Goal: Information Seeking & Learning: Compare options

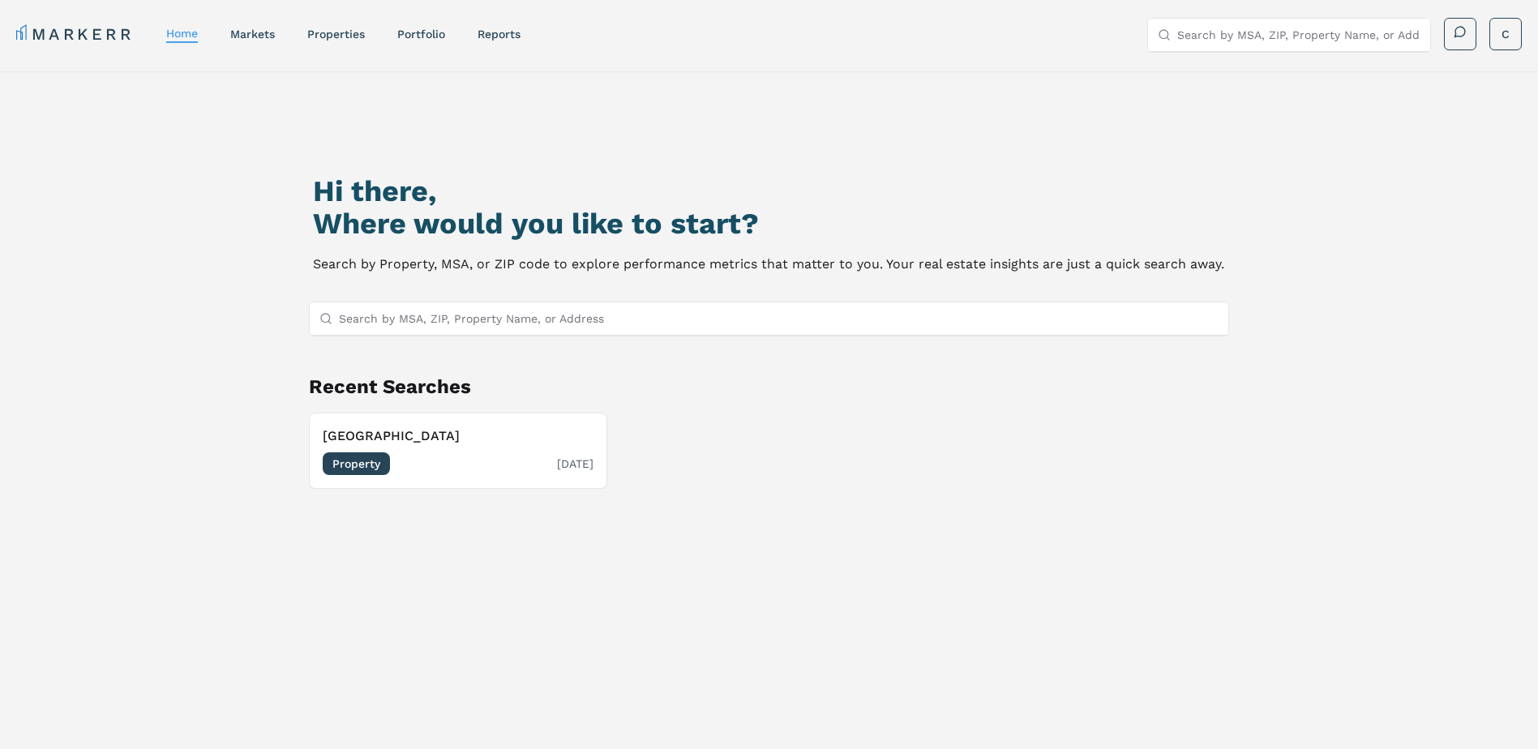
click at [378, 464] on span "Property" at bounding box center [356, 463] width 67 height 23
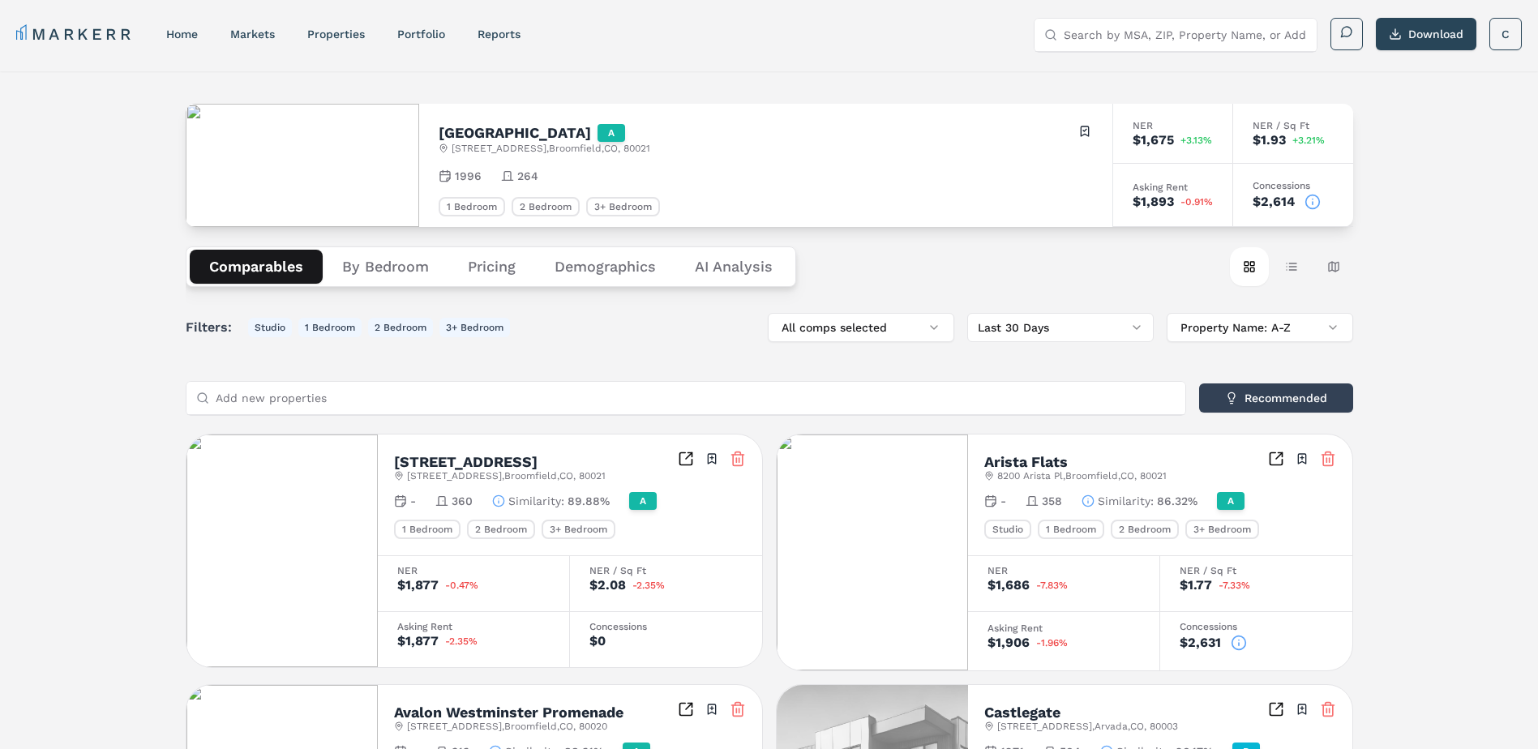
click at [479, 263] on button "Pricing" at bounding box center [491, 267] width 87 height 34
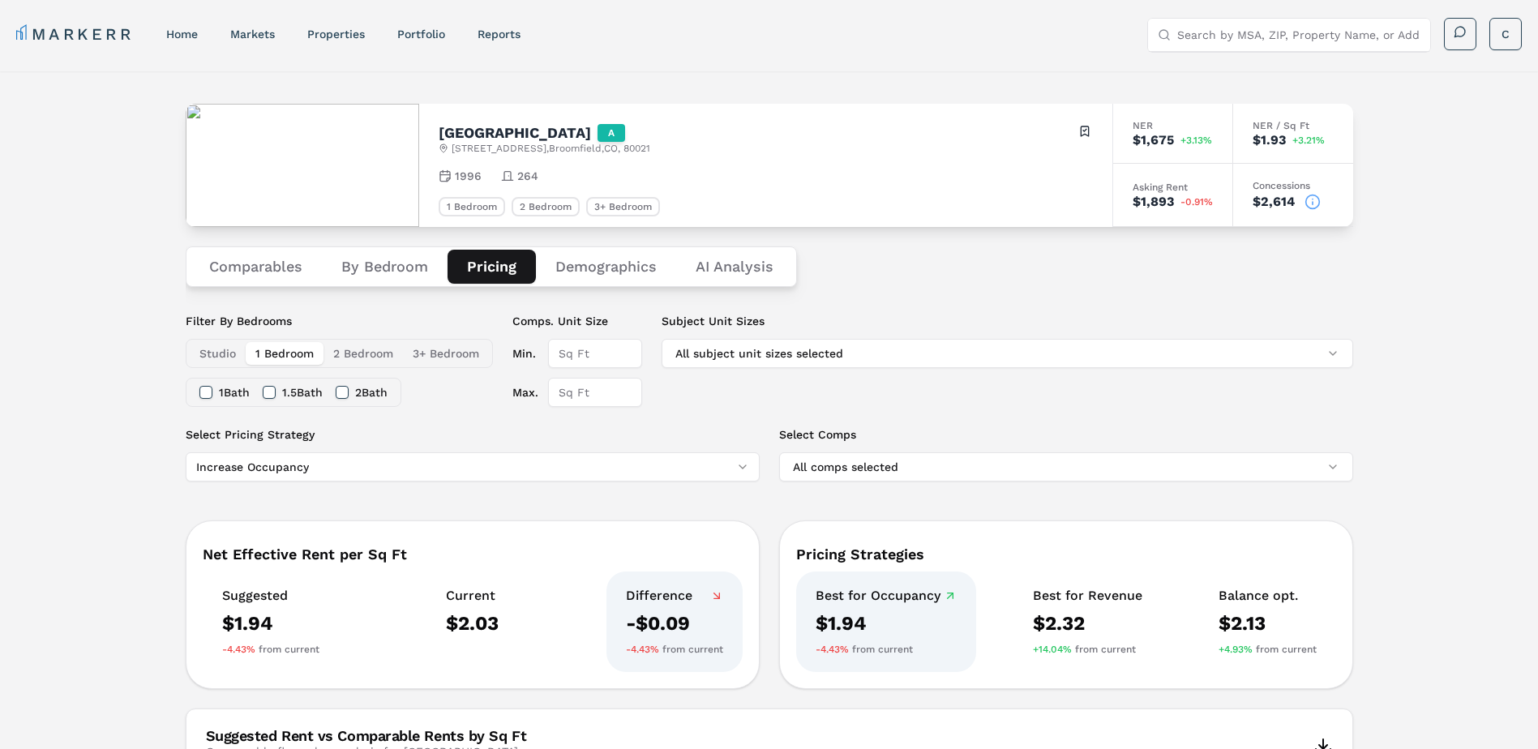
drag, startPoint x: 367, startPoint y: 267, endPoint x: 304, endPoint y: 262, distance: 63.4
click at [367, 266] on button "By Bedroom" at bounding box center [385, 267] width 126 height 34
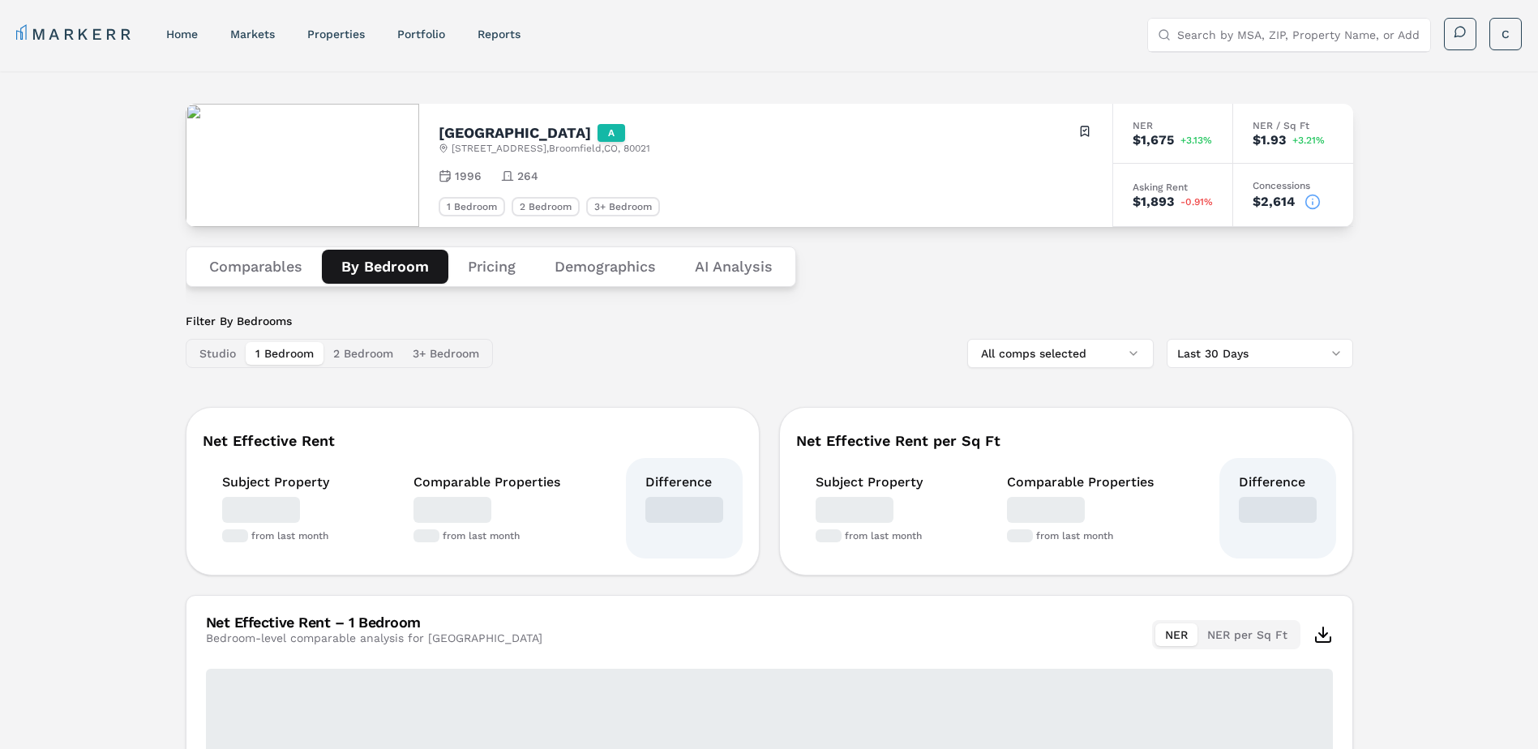
click at [280, 265] on button "Comparables" at bounding box center [256, 267] width 132 height 34
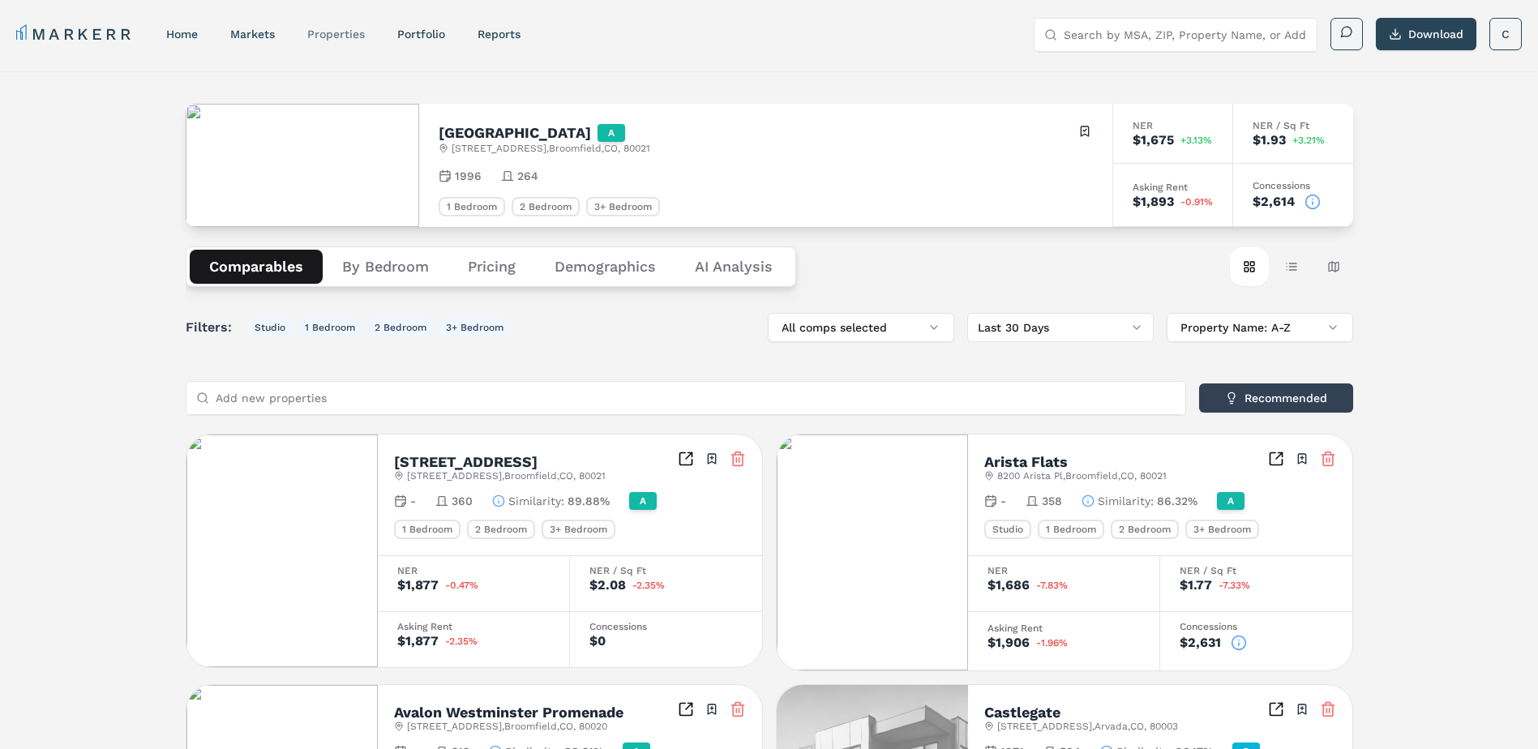
click at [341, 37] on link "properties" at bounding box center [336, 34] width 58 height 13
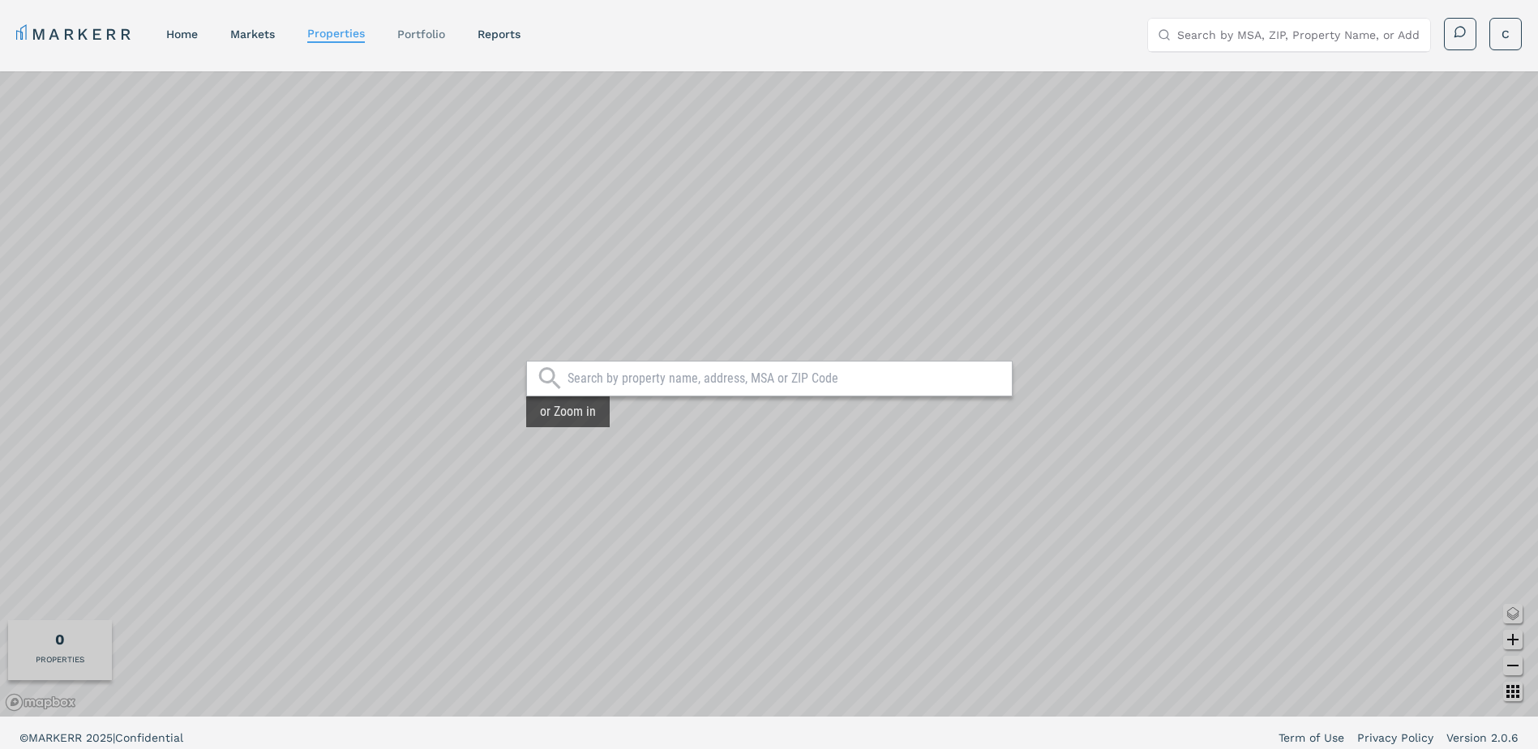
click at [420, 39] on link "Portfolio" at bounding box center [421, 34] width 48 height 13
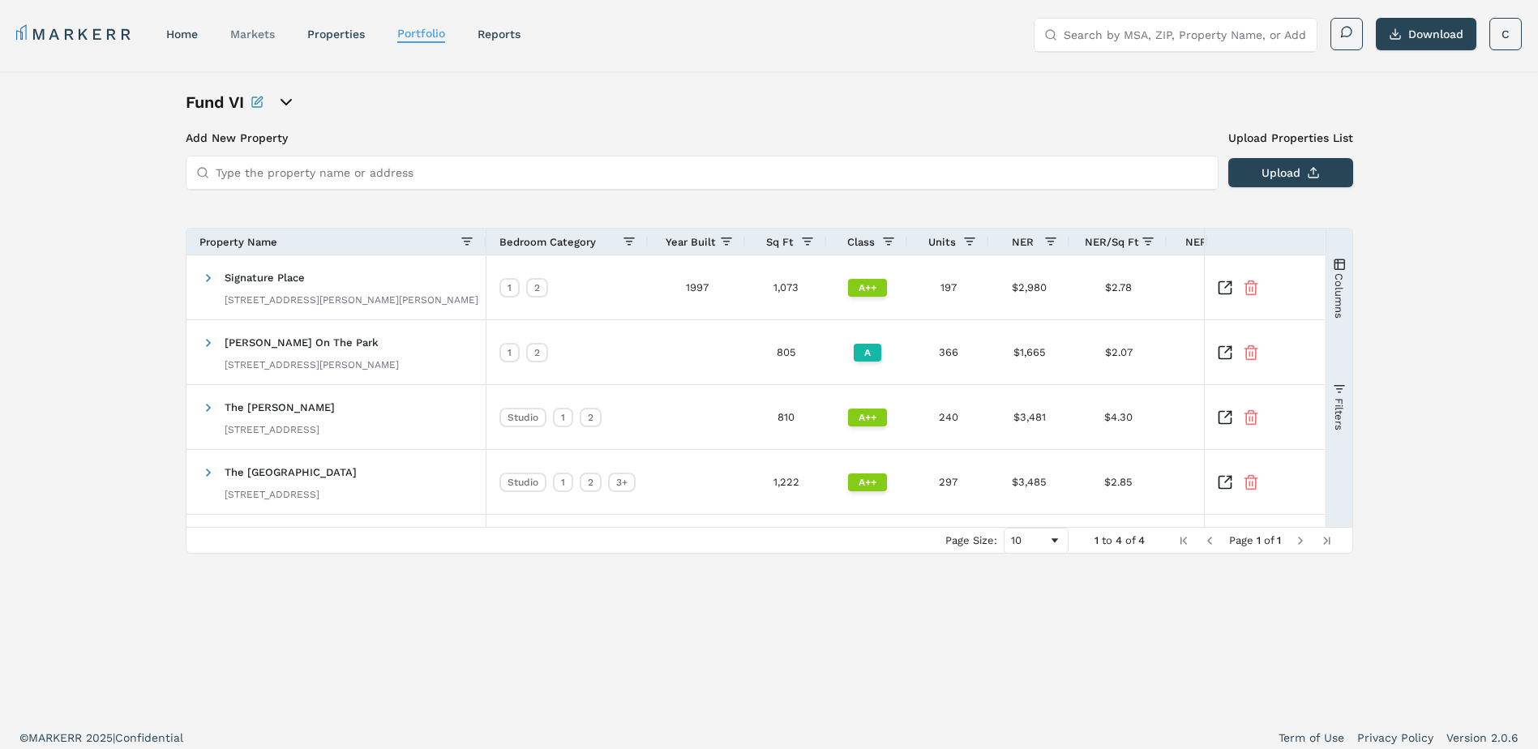
click at [266, 32] on link "markets" at bounding box center [252, 34] width 45 height 13
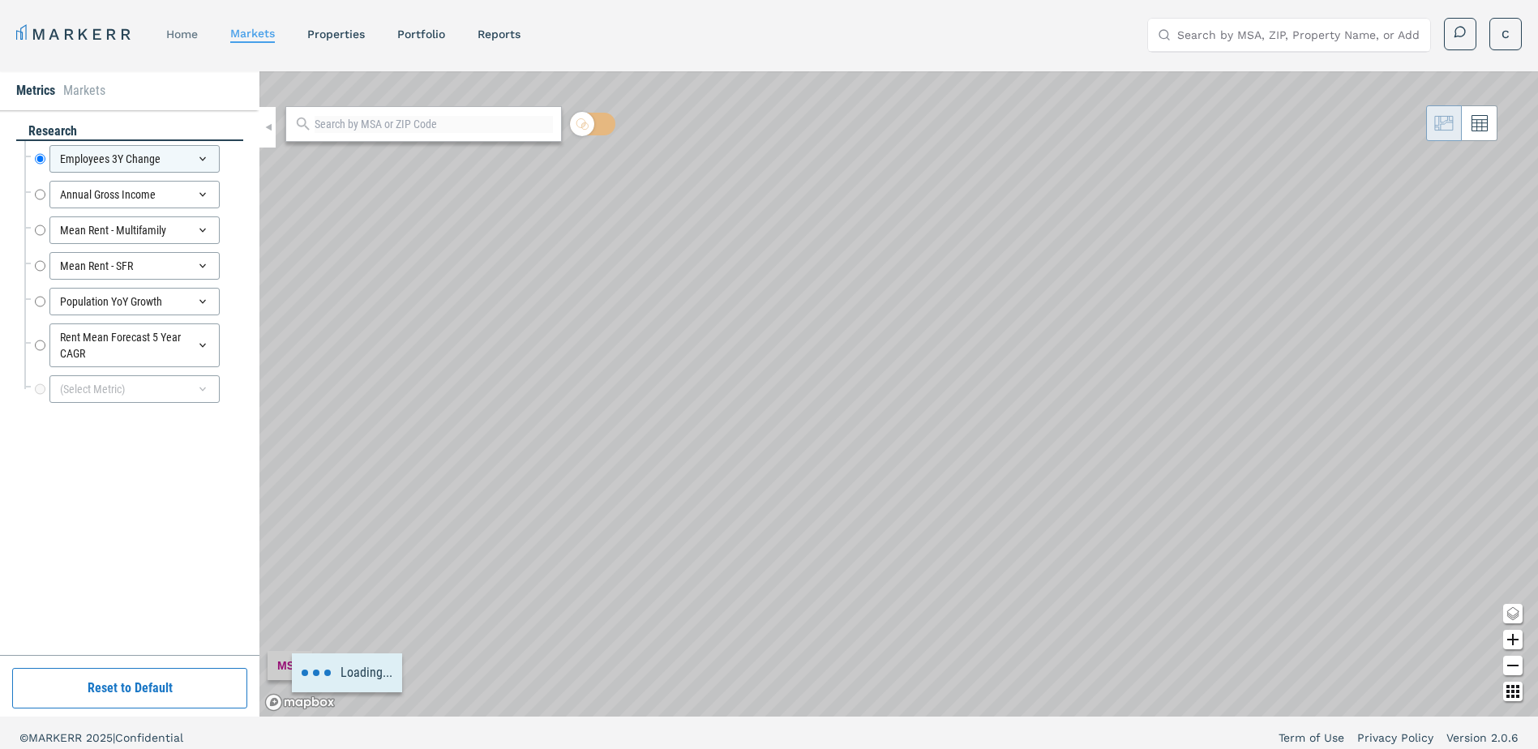
click at [191, 41] on div "home" at bounding box center [182, 34] width 32 height 16
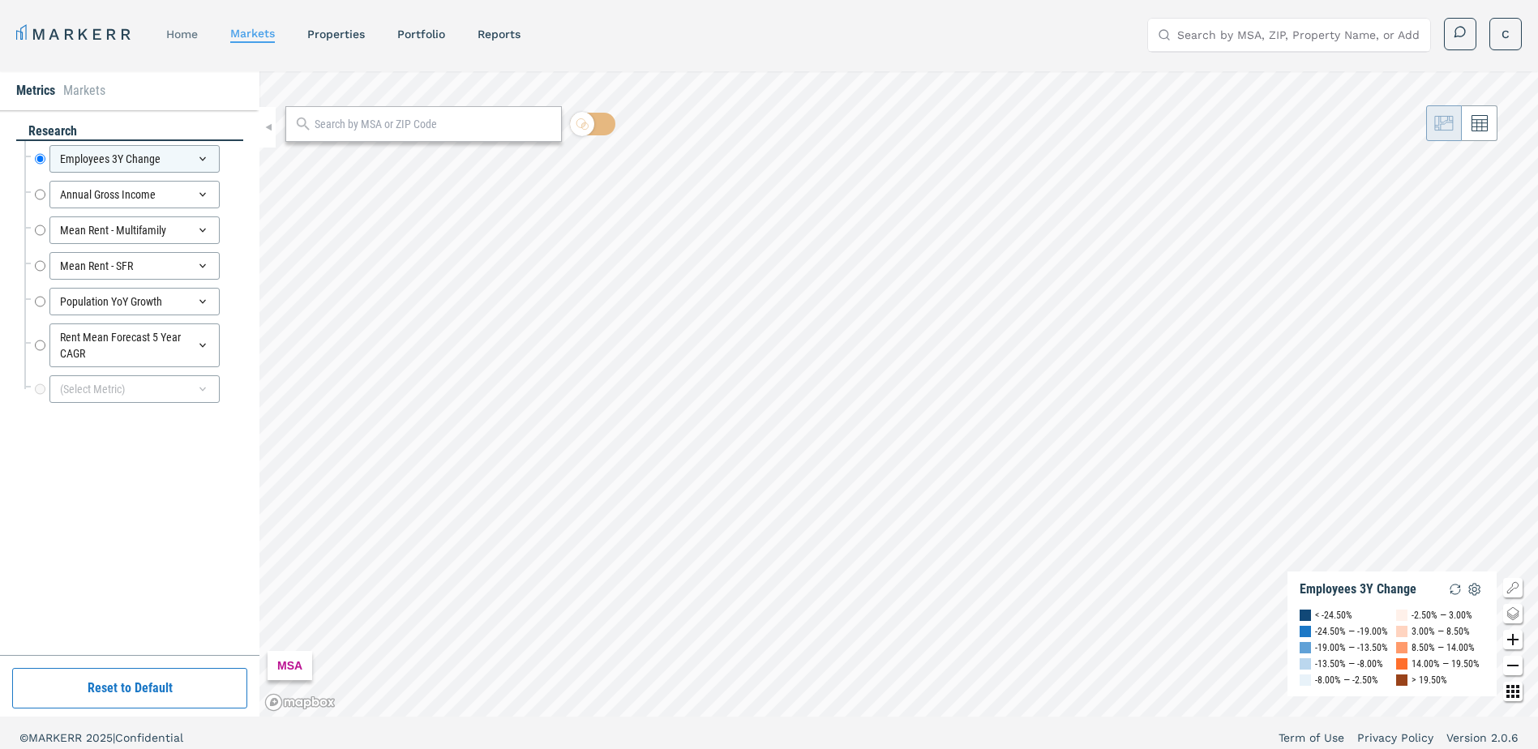
click at [186, 38] on link "home" at bounding box center [182, 34] width 32 height 13
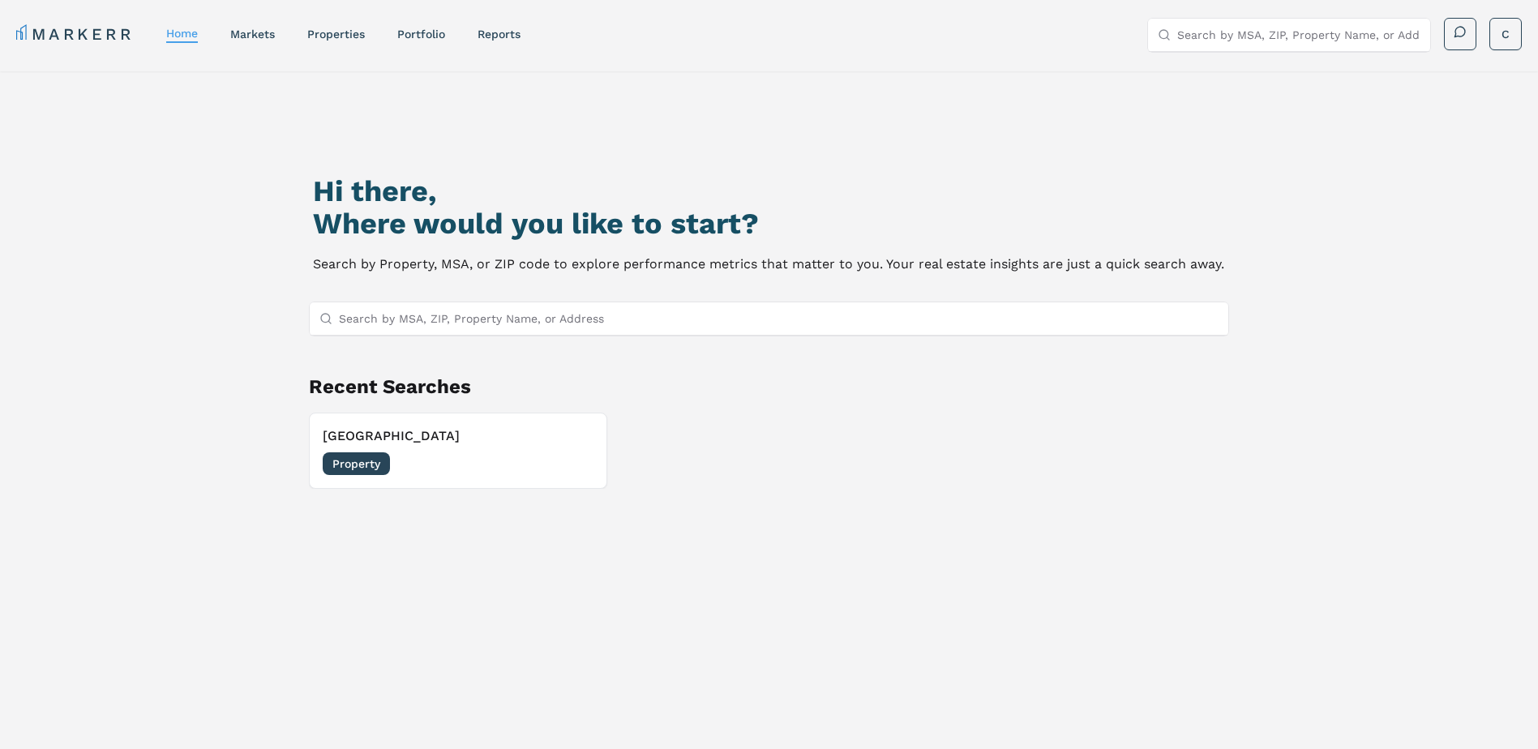
drag, startPoint x: 445, startPoint y: 430, endPoint x: 759, endPoint y: 497, distance: 320.8
click at [760, 497] on div "Hi there, Where would you like to start? Search by Property, MSA, or ZIP code t…" at bounding box center [769, 471] width 1076 height 749
click at [330, 32] on link "properties" at bounding box center [336, 34] width 58 height 13
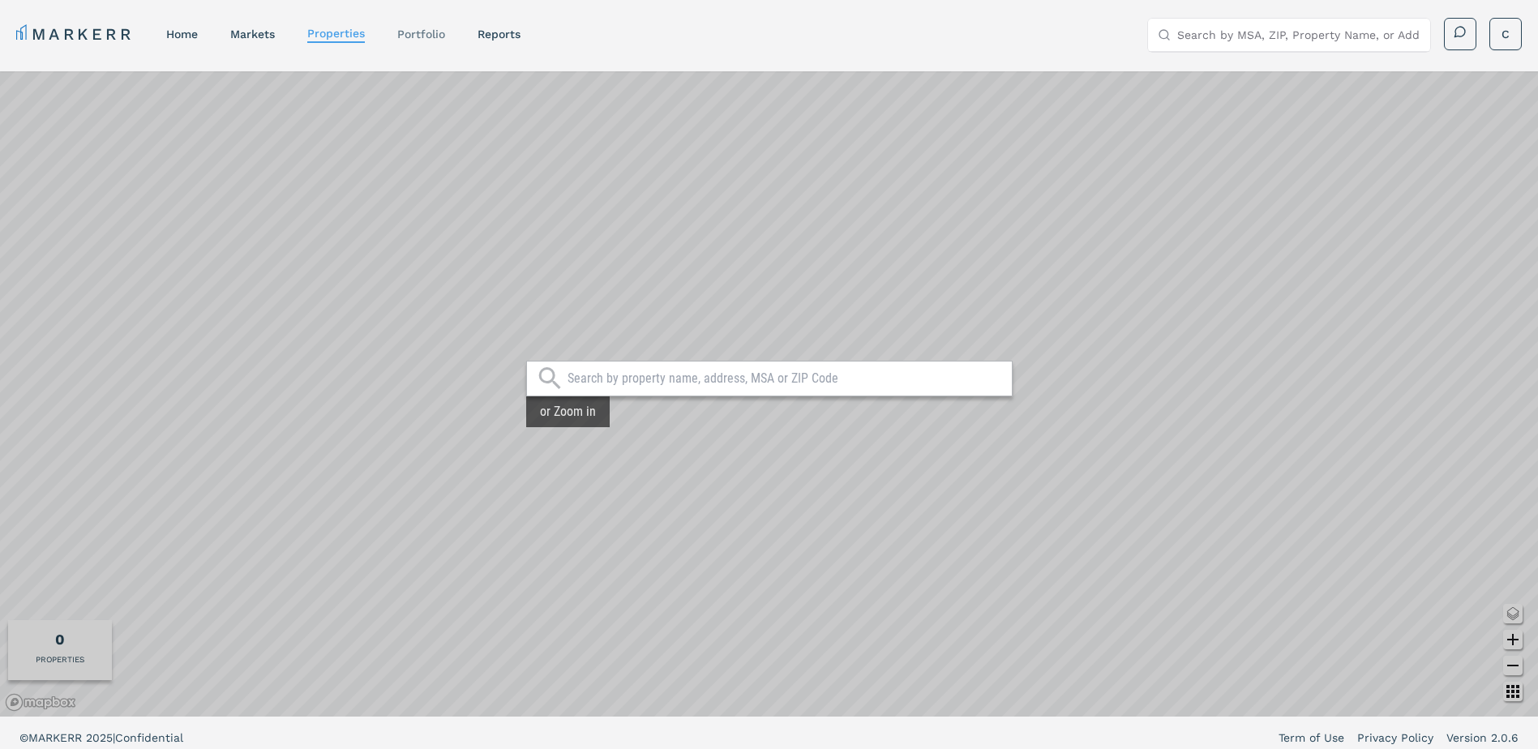
click at [443, 32] on link "Portfolio" at bounding box center [421, 34] width 48 height 13
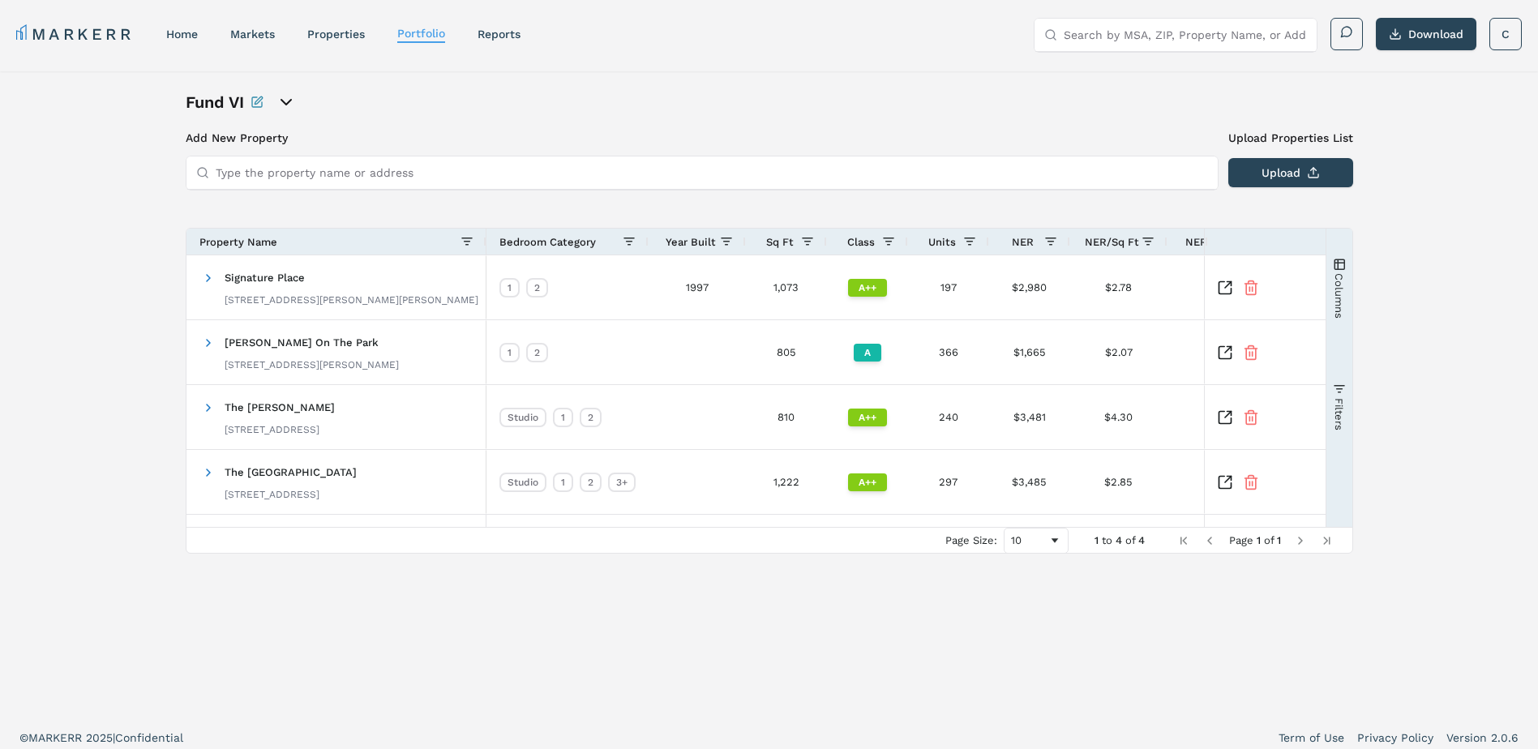
click at [289, 98] on icon "open portfolio options" at bounding box center [285, 101] width 19 height 19
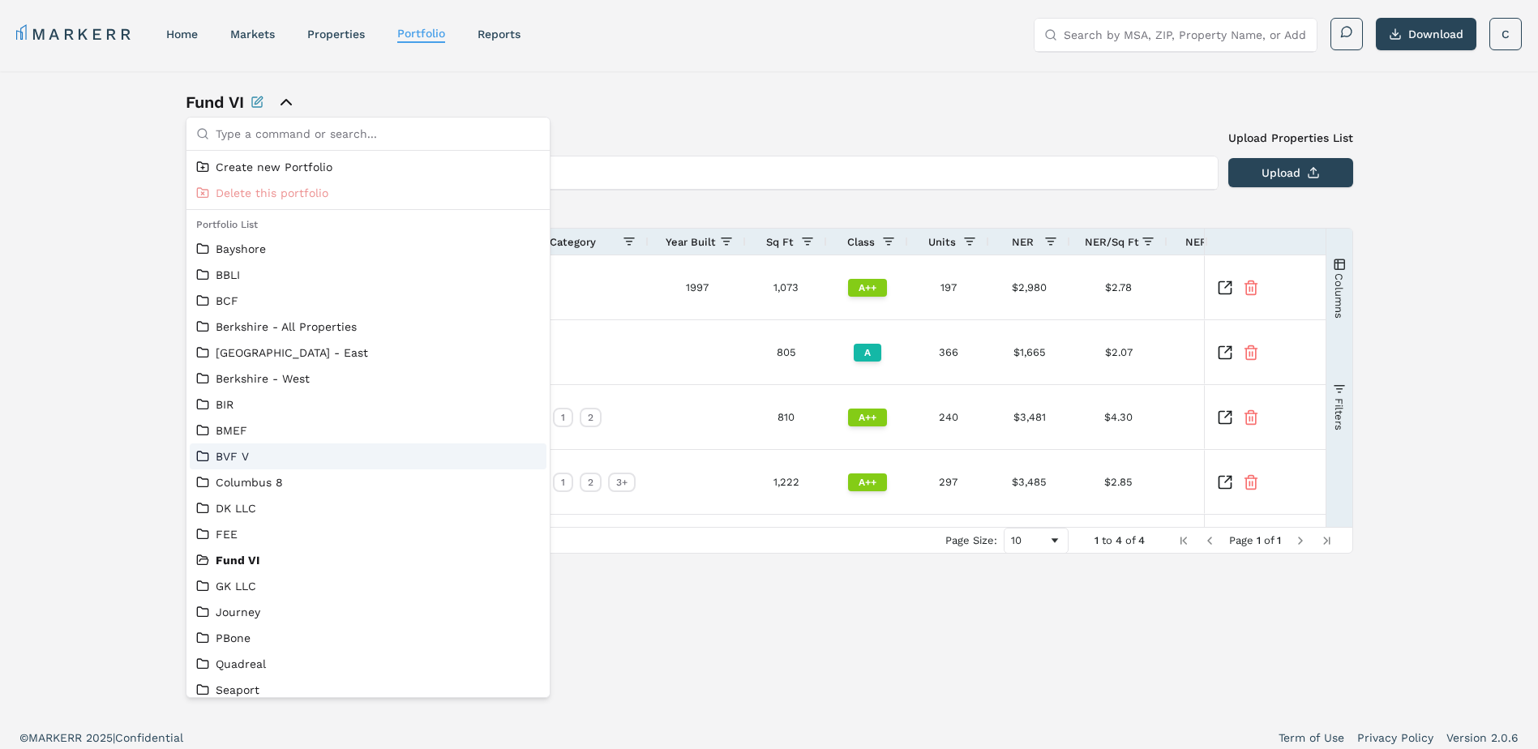
click at [267, 455] on link "BVF V" at bounding box center [368, 456] width 344 height 16
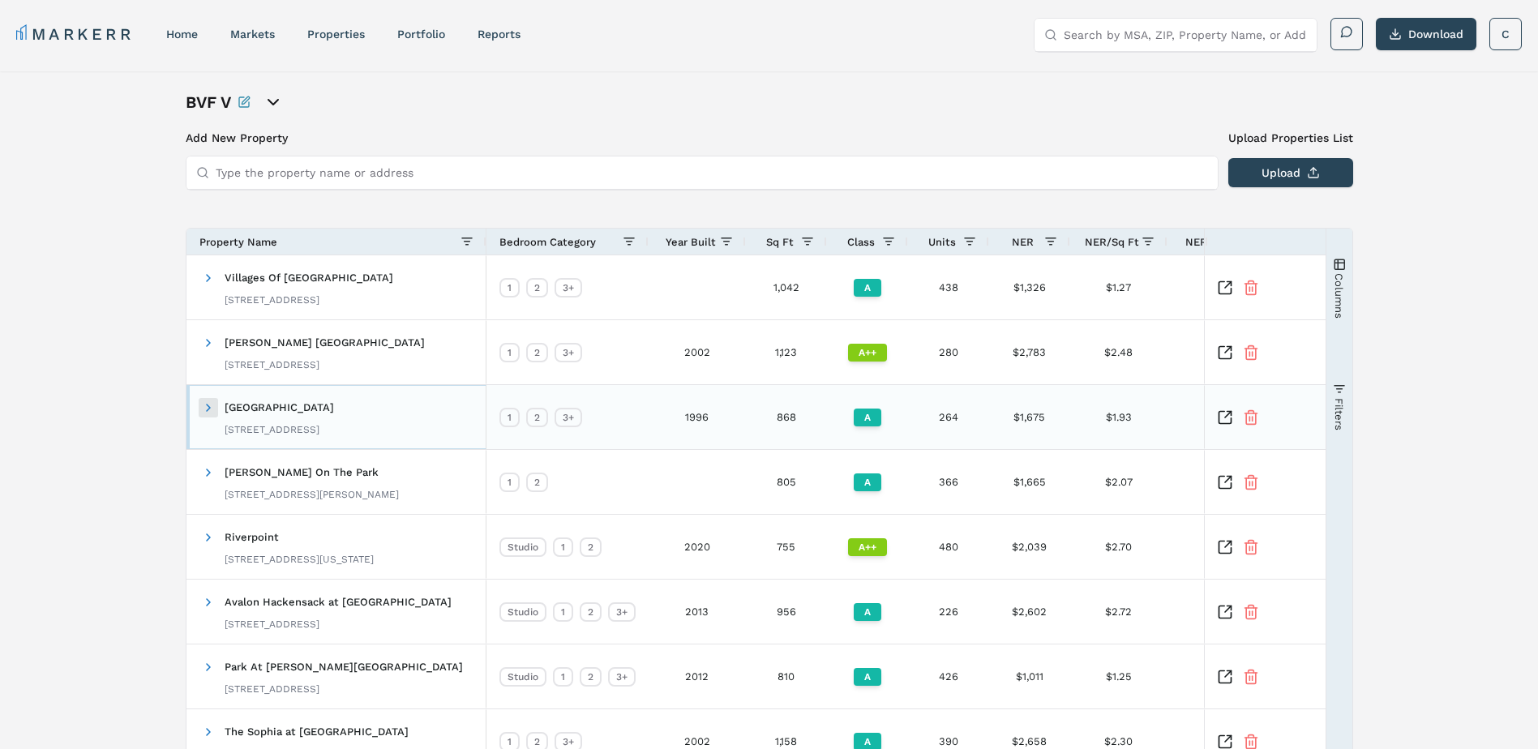
click at [207, 408] on span at bounding box center [208, 407] width 13 height 13
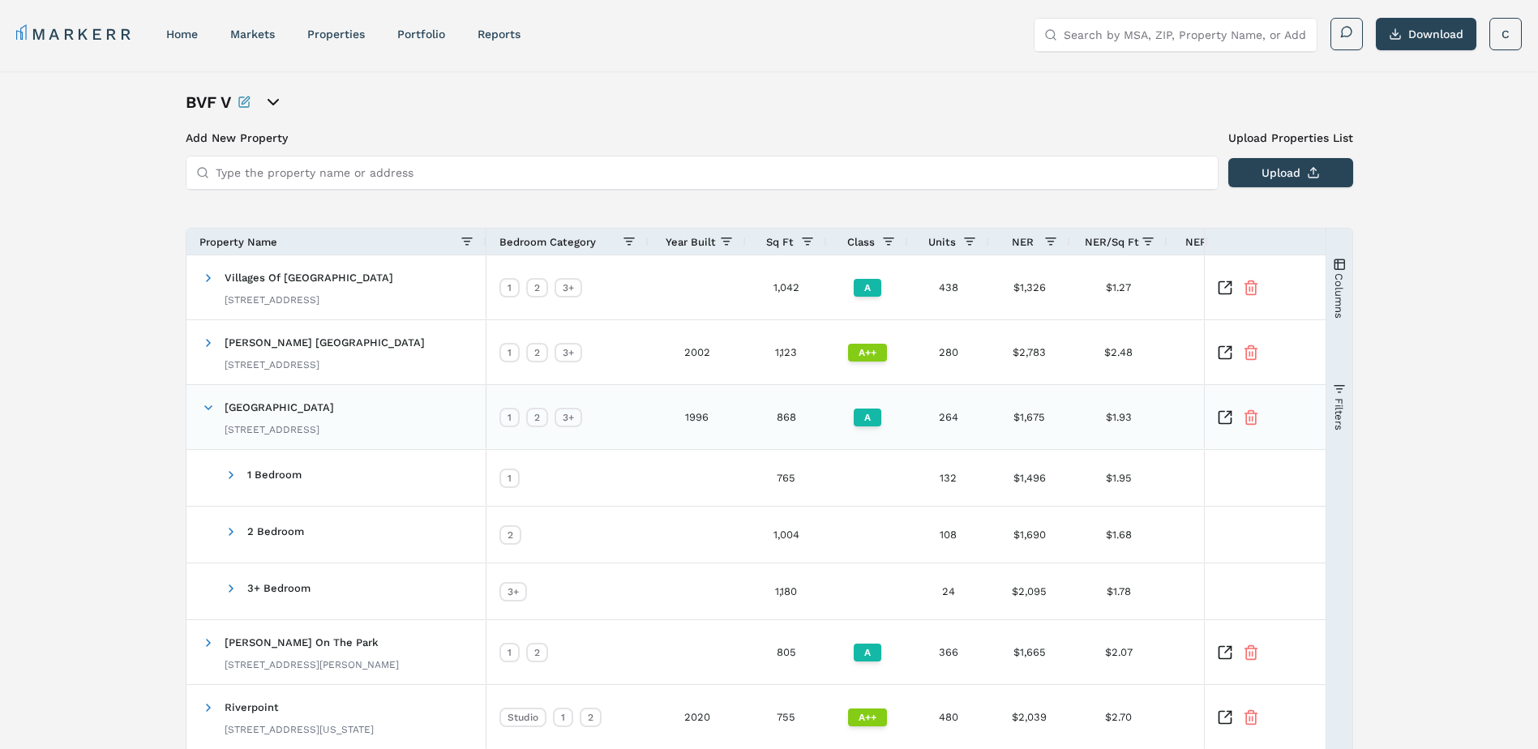
click at [1221, 417] on icon "Inspect Comparable" at bounding box center [1225, 417] width 16 height 16
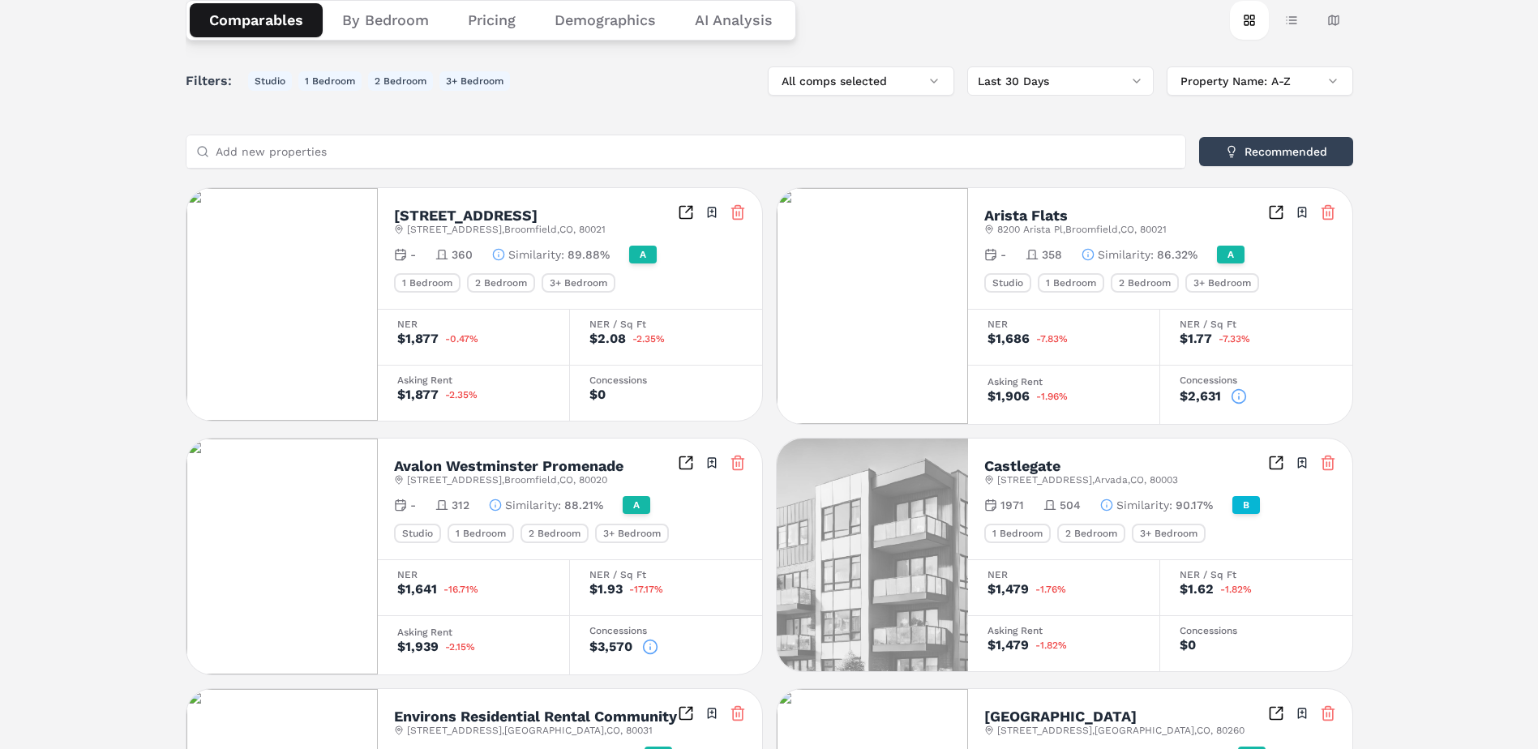
scroll to position [236, 0]
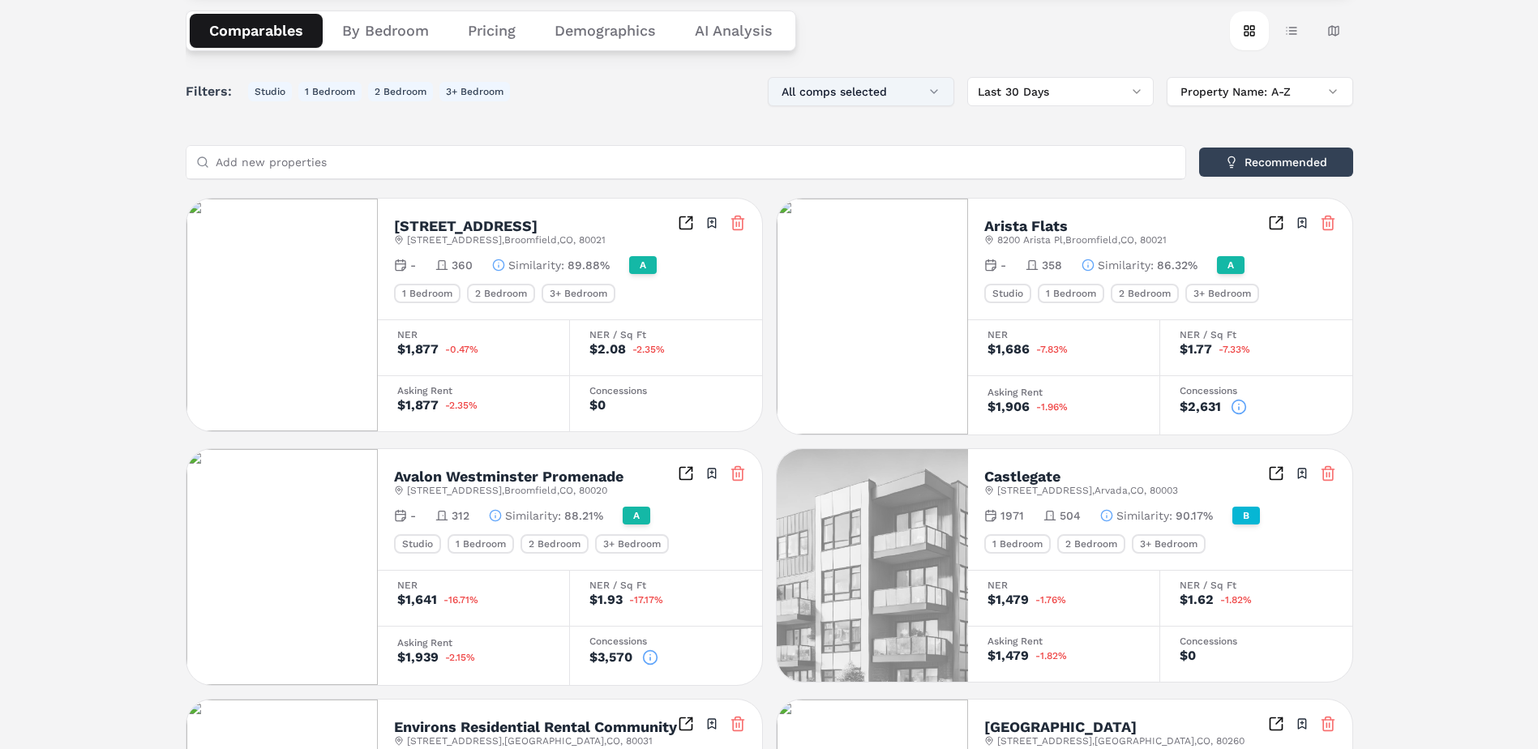
click at [879, 88] on button "All comps selected" at bounding box center [861, 91] width 186 height 29
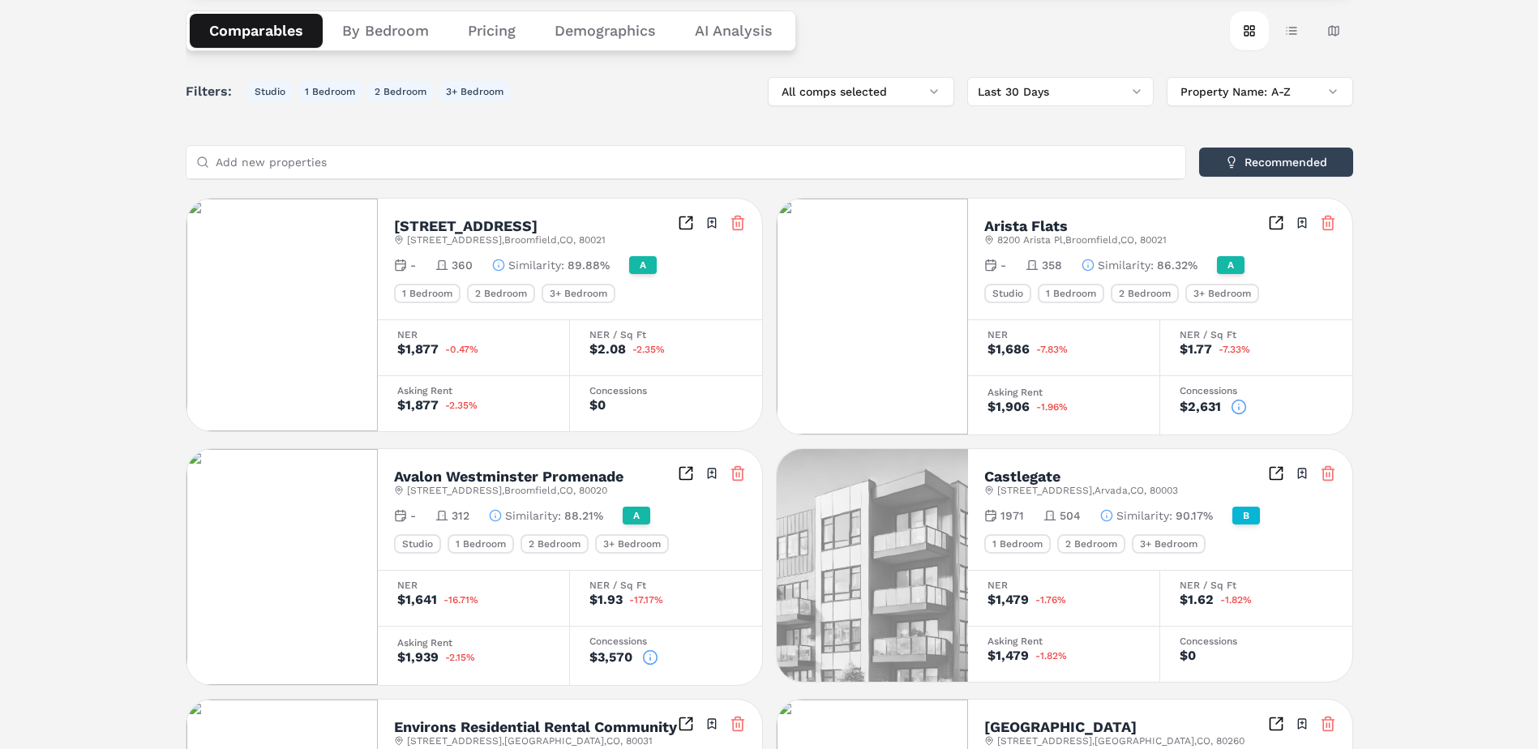
click at [793, 159] on input "Add new properties" at bounding box center [696, 162] width 960 height 32
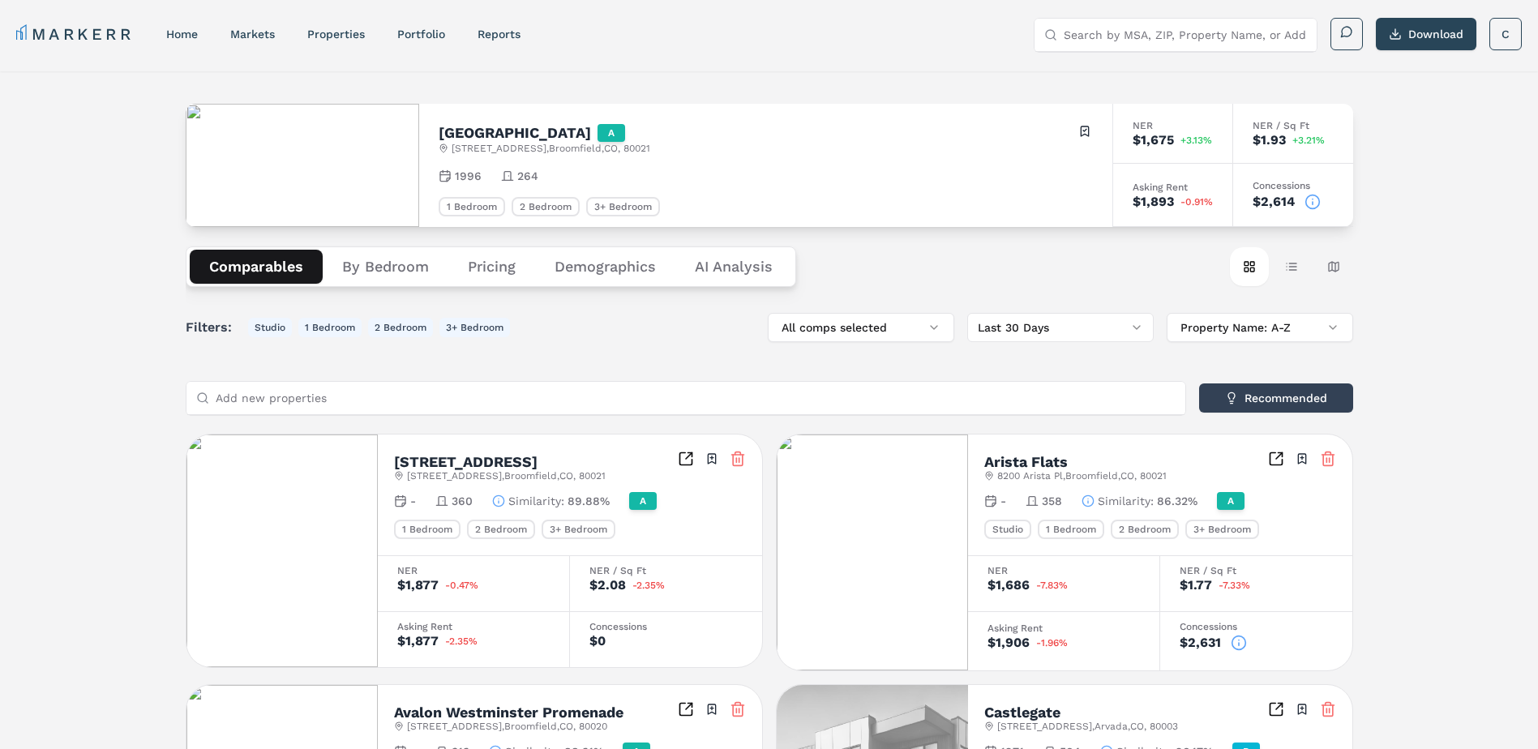
click at [1111, 28] on input "Search by MSA, ZIP, Property Name, or Address" at bounding box center [1184, 35] width 243 height 32
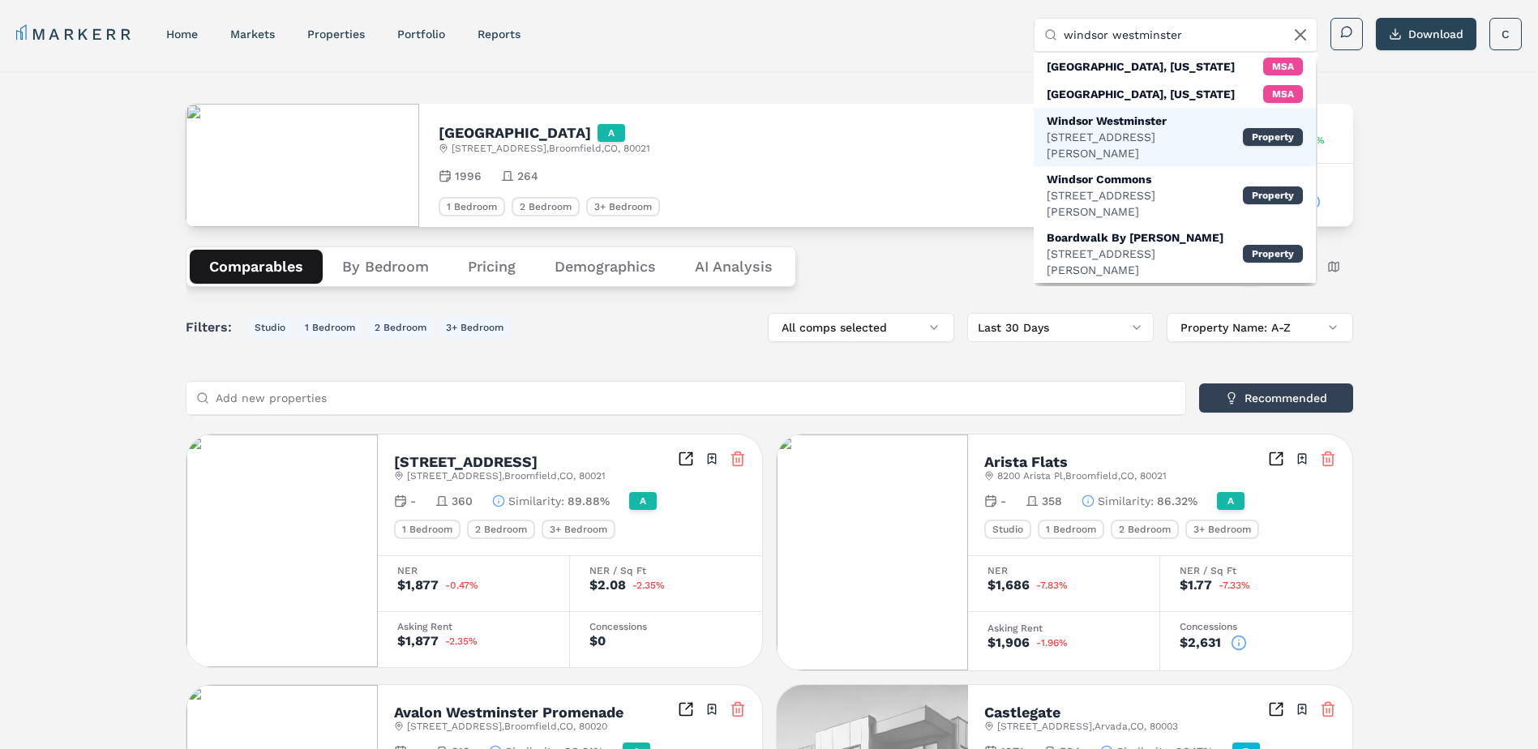
type input "windsor westminster"
click at [1187, 127] on div "Windsor Westminster" at bounding box center [1144, 121] width 196 height 16
